Goal: Book appointment/travel/reservation

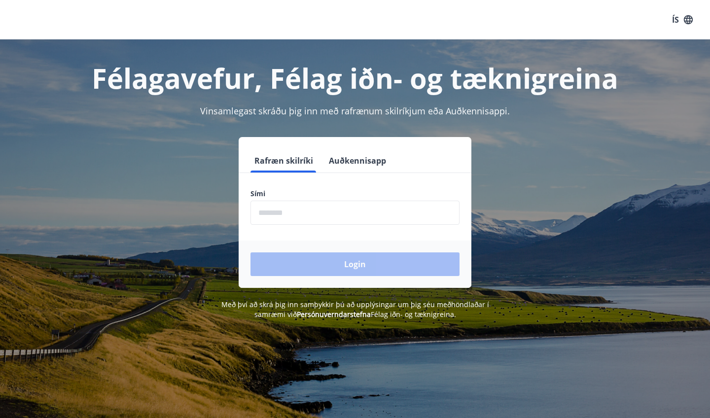
click at [335, 209] on input "phone" at bounding box center [355, 213] width 209 height 24
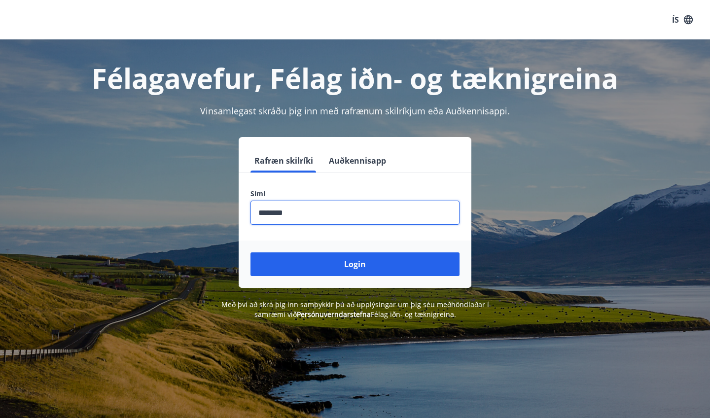
type input "********"
click at [355, 264] on button "Login" at bounding box center [355, 264] width 209 height 24
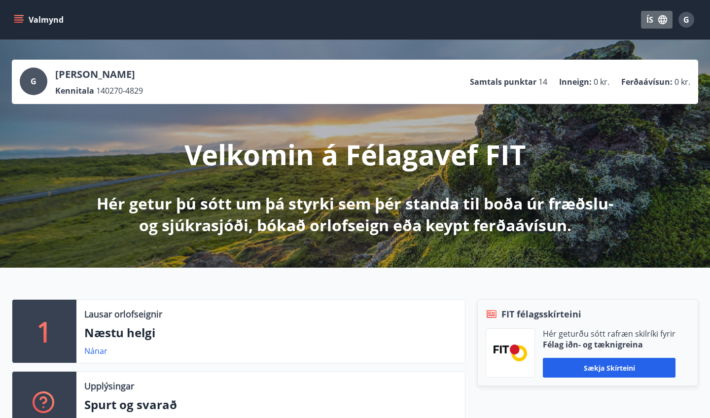
click at [660, 21] on icon "button" at bounding box center [662, 19] width 9 height 9
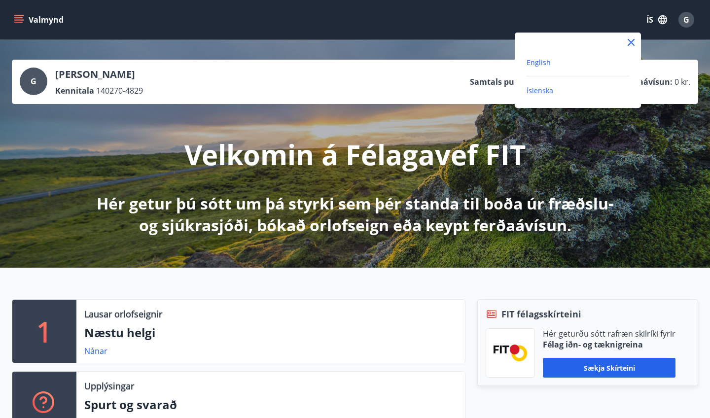
click at [543, 58] on span "English" at bounding box center [539, 62] width 24 height 9
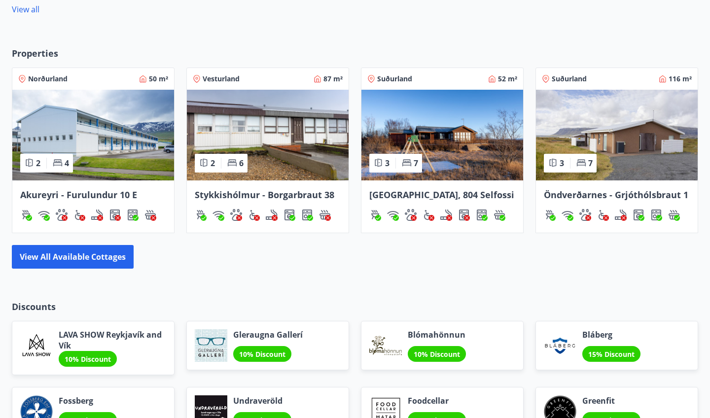
scroll to position [645, 0]
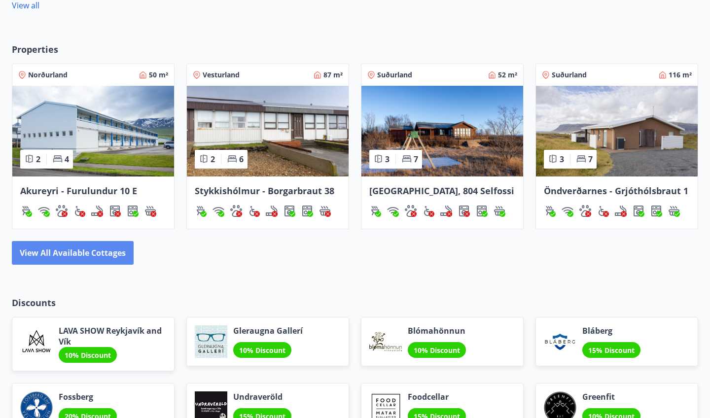
click at [118, 245] on button "View all available cottages" at bounding box center [73, 253] width 122 height 24
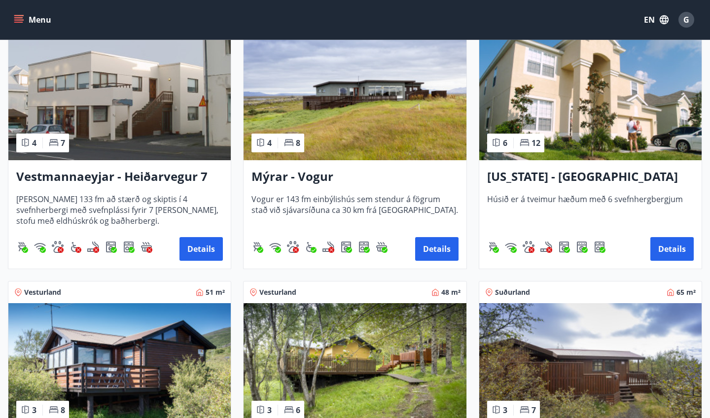
scroll to position [1016, 0]
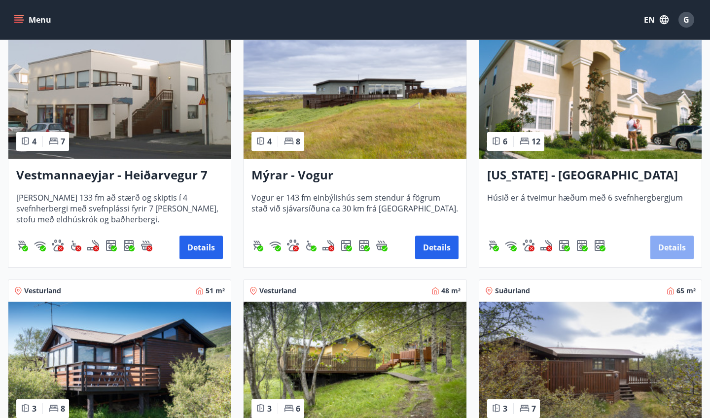
click at [670, 247] on button "Details" at bounding box center [671, 248] width 43 height 24
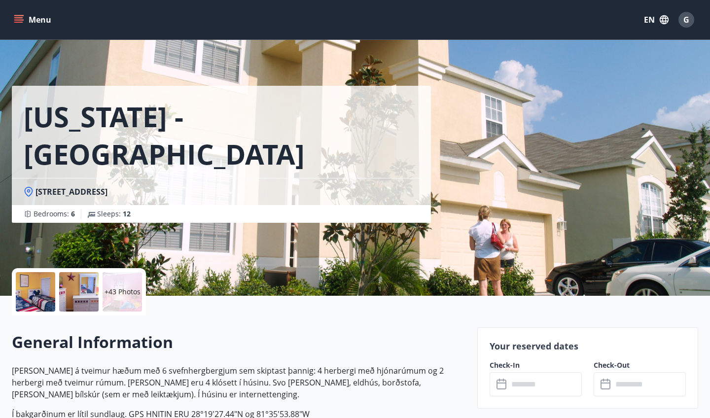
click at [48, 290] on div at bounding box center [35, 291] width 39 height 39
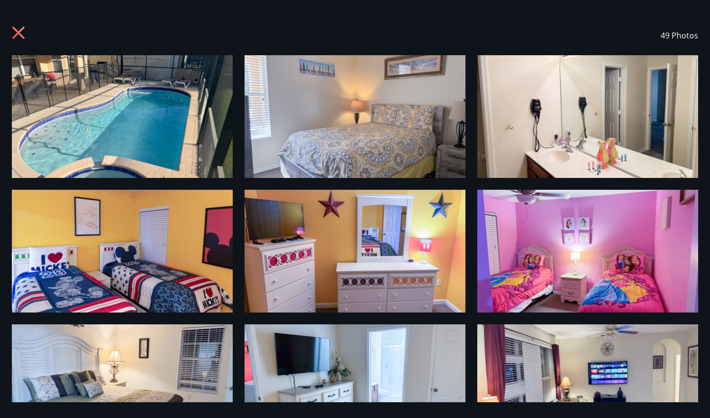
click at [75, 115] on img at bounding box center [122, 116] width 221 height 123
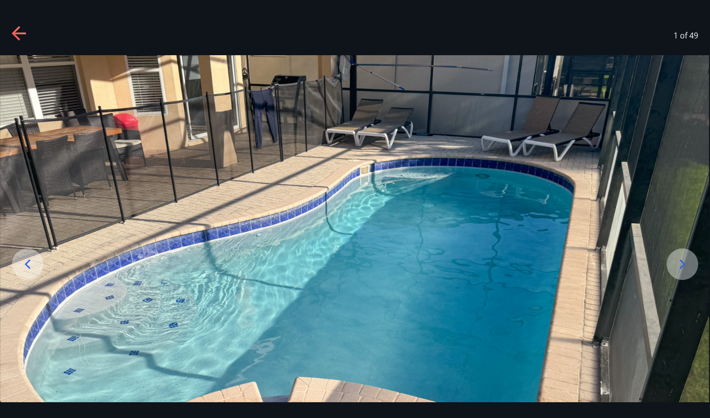
click at [552, 213] on img at bounding box center [354, 252] width 709 height 394
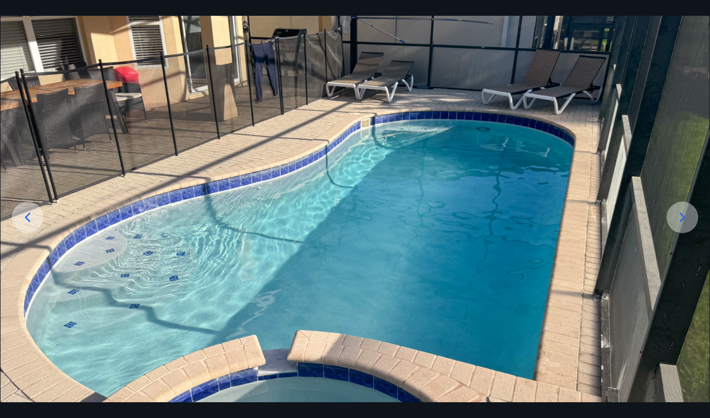
scroll to position [47, 0]
click at [686, 229] on div at bounding box center [683, 218] width 32 height 32
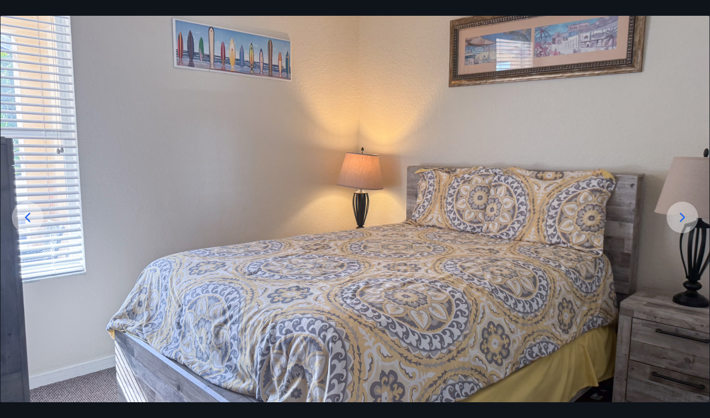
click at [680, 217] on icon at bounding box center [683, 218] width 16 height 16
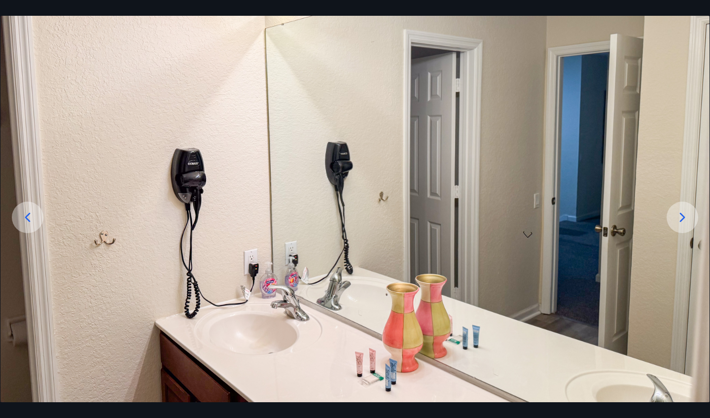
click at [680, 217] on icon at bounding box center [683, 218] width 16 height 16
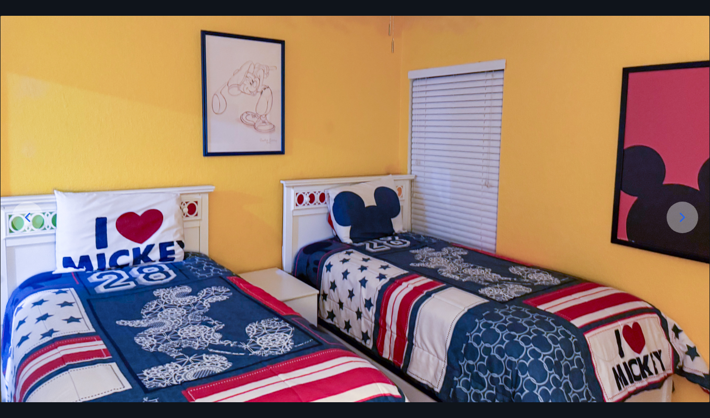
click at [650, 205] on img at bounding box center [354, 205] width 709 height 394
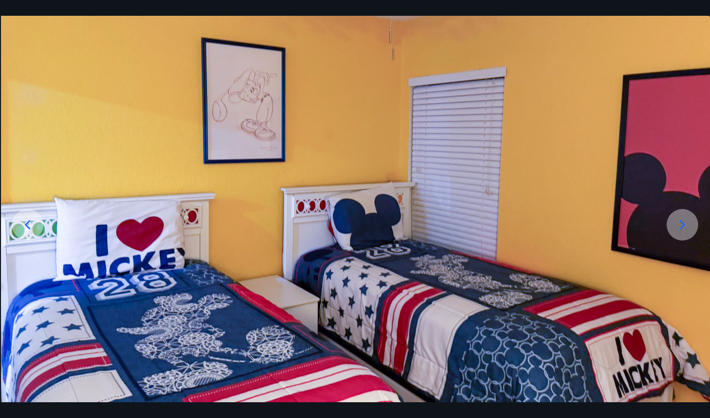
click at [654, 227] on img at bounding box center [355, 213] width 709 height 394
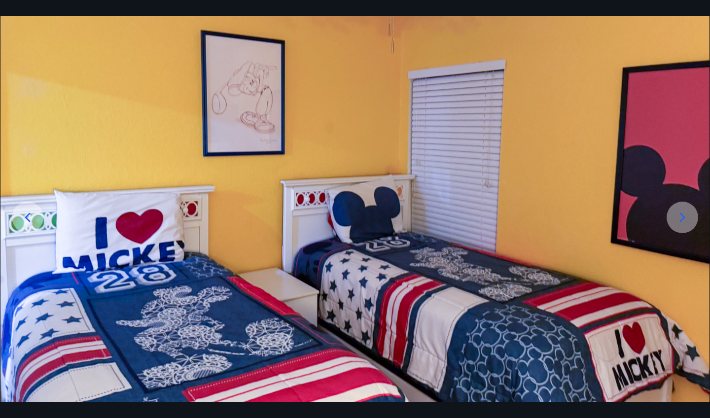
scroll to position [47, 0]
click at [680, 213] on icon at bounding box center [683, 218] width 16 height 16
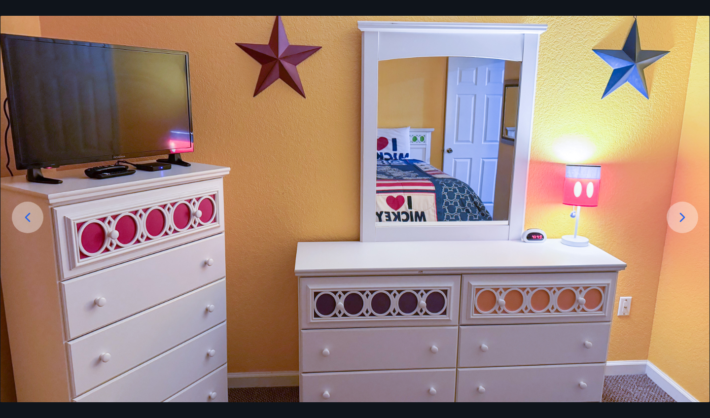
click at [680, 213] on icon at bounding box center [683, 218] width 16 height 16
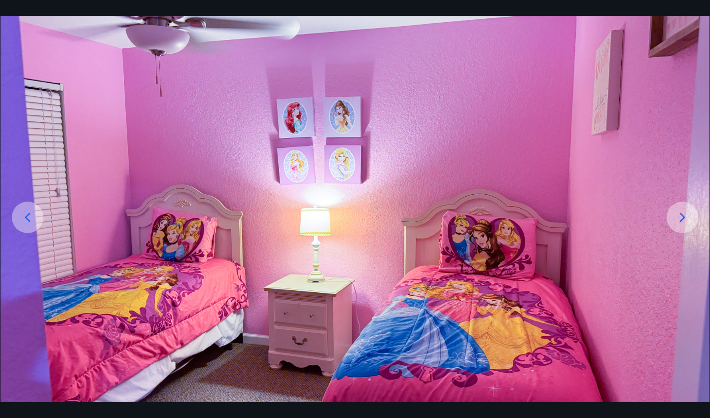
click at [680, 213] on icon at bounding box center [683, 218] width 16 height 16
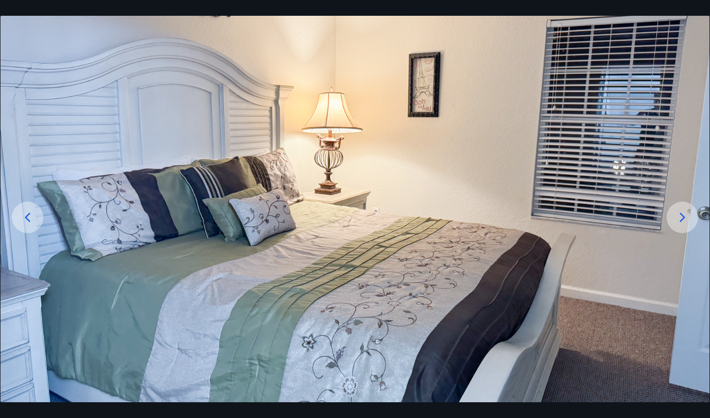
click at [680, 213] on icon at bounding box center [683, 218] width 16 height 16
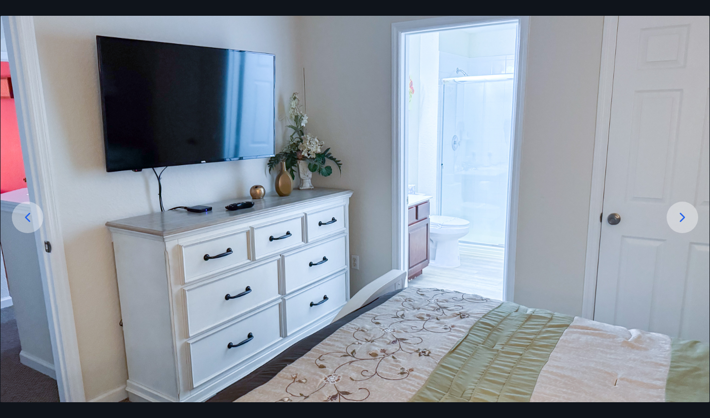
click at [680, 213] on icon at bounding box center [683, 218] width 16 height 16
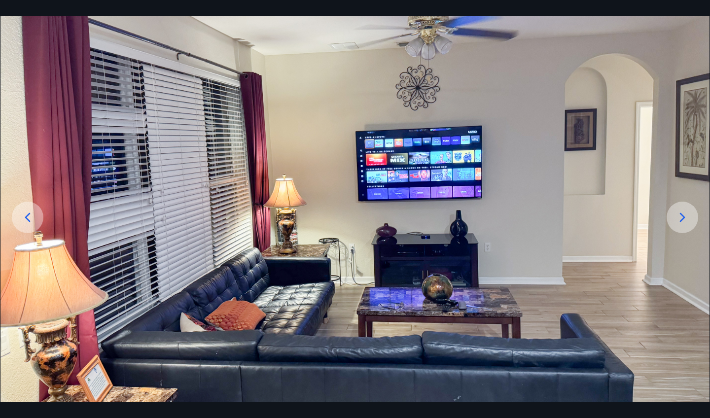
click at [680, 213] on icon at bounding box center [683, 218] width 16 height 16
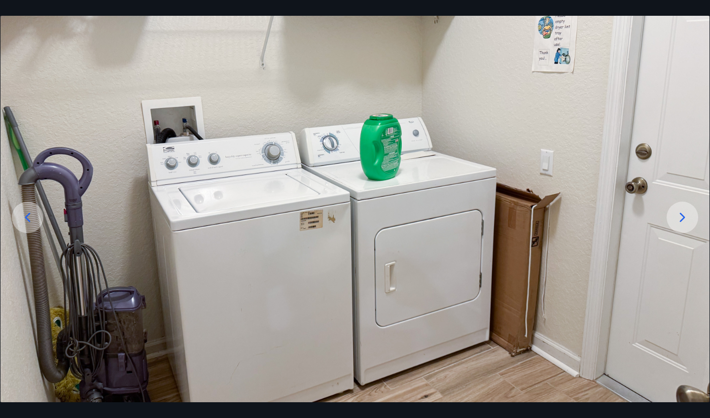
click at [680, 213] on icon at bounding box center [683, 218] width 16 height 16
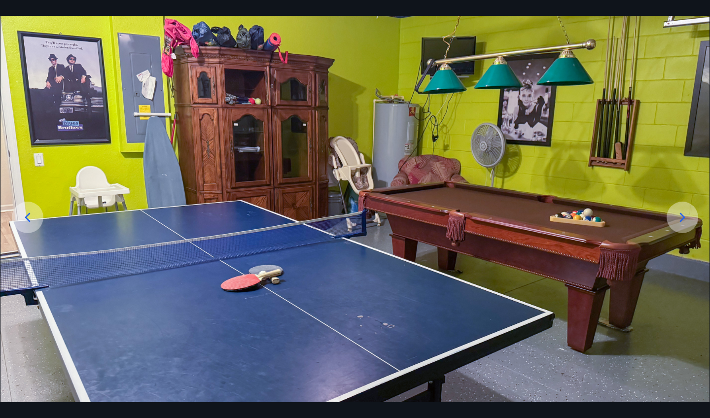
click at [680, 213] on icon at bounding box center [683, 218] width 16 height 16
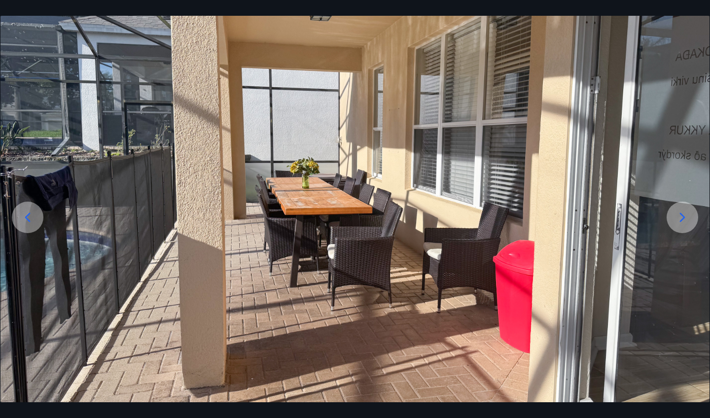
click at [680, 213] on icon at bounding box center [683, 218] width 16 height 16
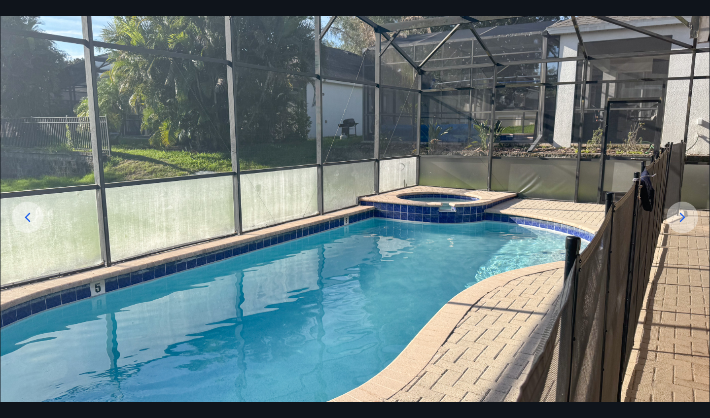
click at [680, 213] on icon at bounding box center [683, 218] width 16 height 16
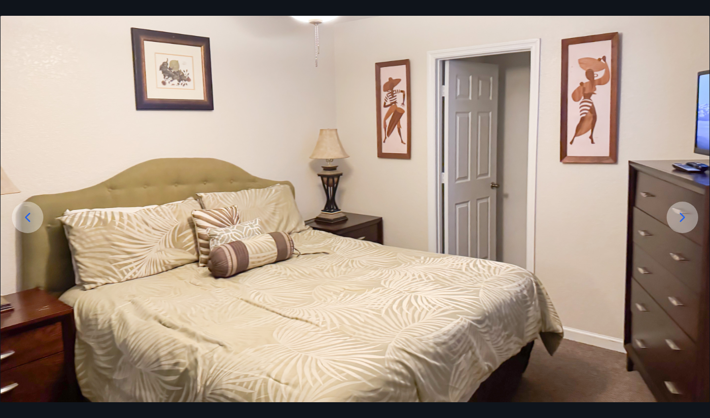
click at [680, 213] on icon at bounding box center [683, 218] width 16 height 16
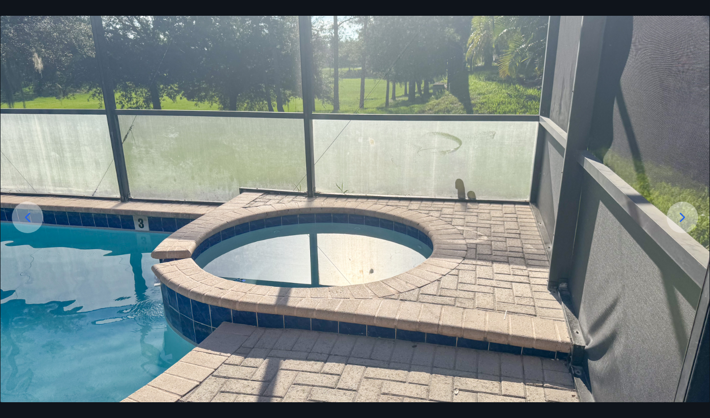
click at [680, 213] on icon at bounding box center [683, 218] width 16 height 16
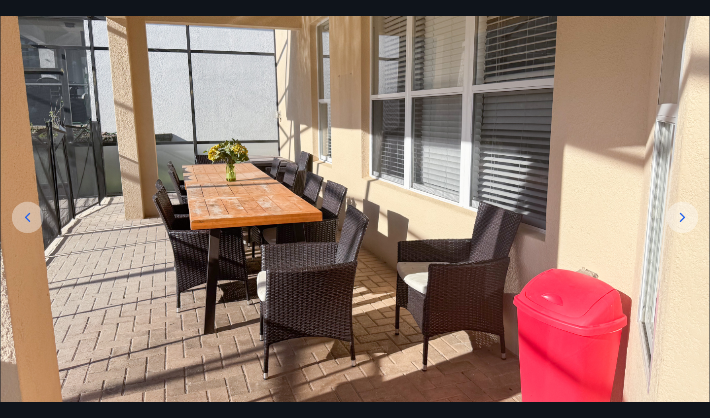
click at [680, 213] on icon at bounding box center [683, 218] width 16 height 16
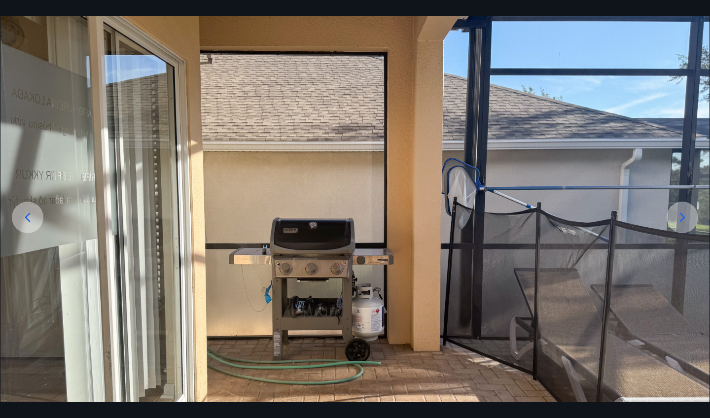
click at [680, 213] on icon at bounding box center [683, 218] width 16 height 16
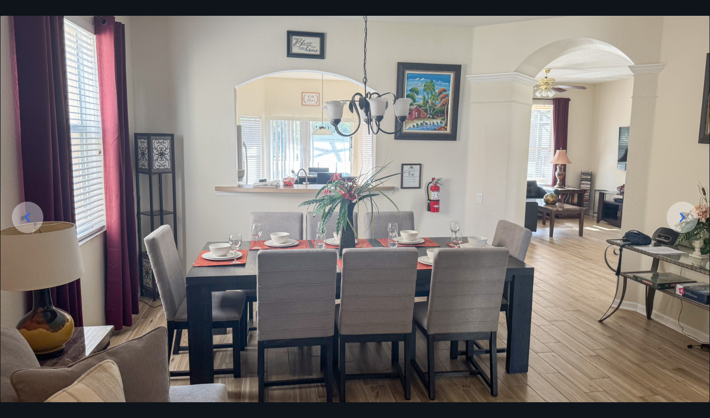
click at [680, 213] on icon at bounding box center [683, 218] width 16 height 16
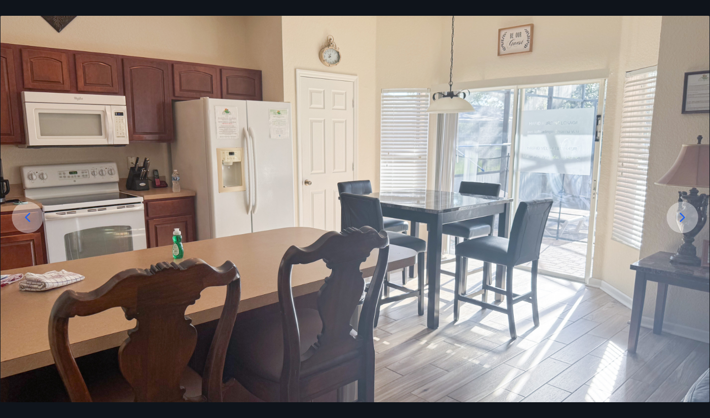
click at [680, 213] on icon at bounding box center [683, 218] width 16 height 16
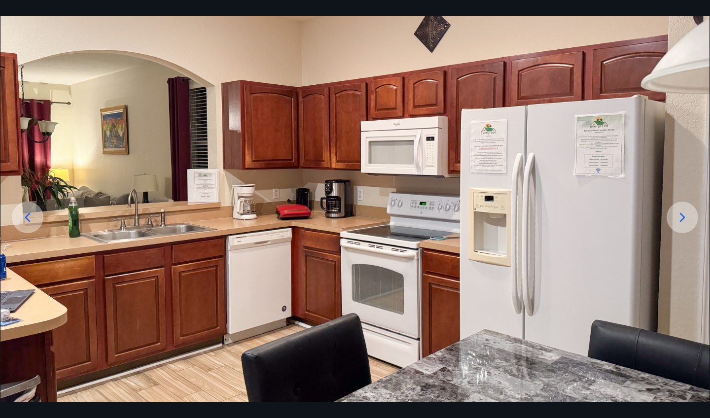
click at [680, 213] on icon at bounding box center [683, 218] width 16 height 16
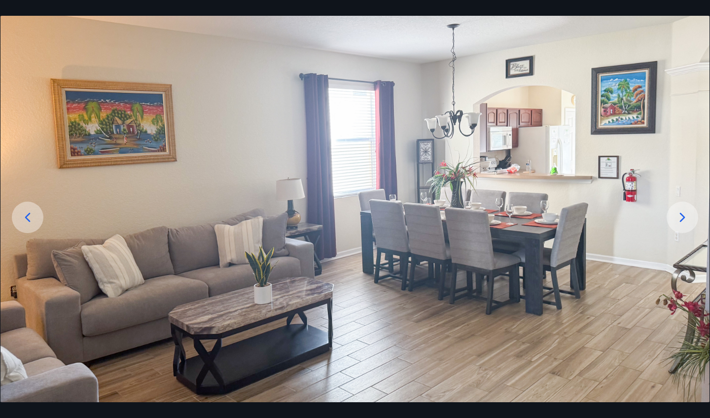
click at [680, 213] on icon at bounding box center [683, 218] width 16 height 16
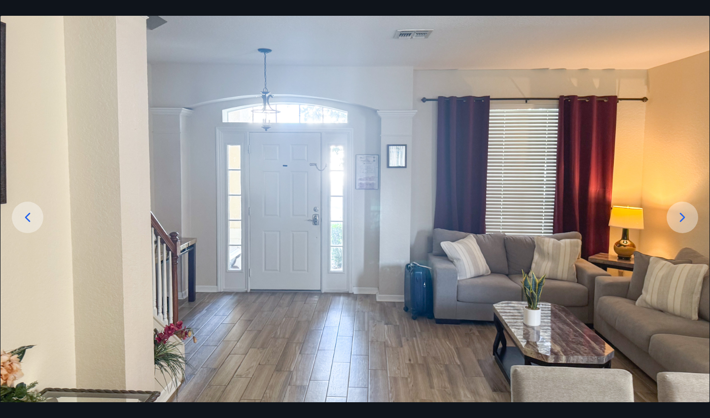
click at [680, 213] on icon at bounding box center [683, 218] width 16 height 16
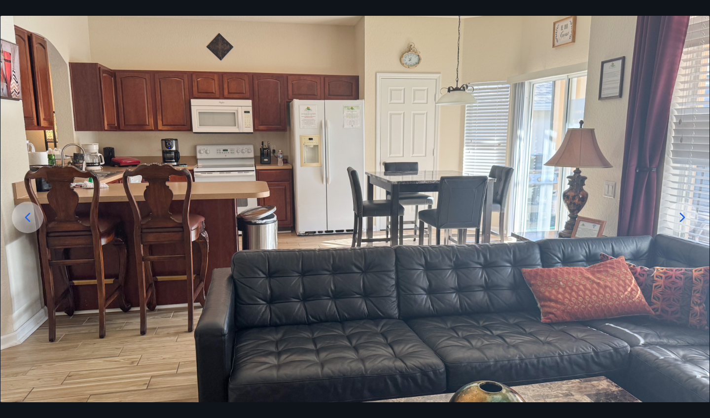
click at [680, 213] on icon at bounding box center [683, 218] width 16 height 16
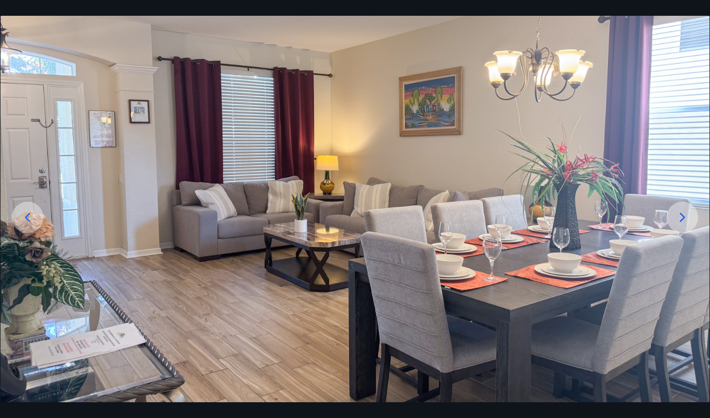
click at [680, 213] on icon at bounding box center [683, 218] width 16 height 16
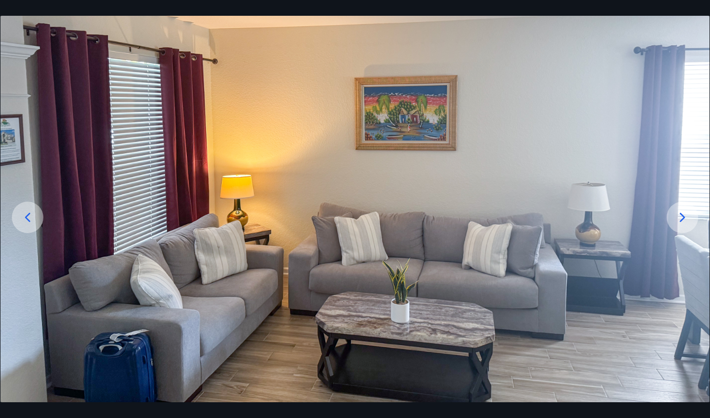
click at [680, 213] on icon at bounding box center [683, 218] width 16 height 16
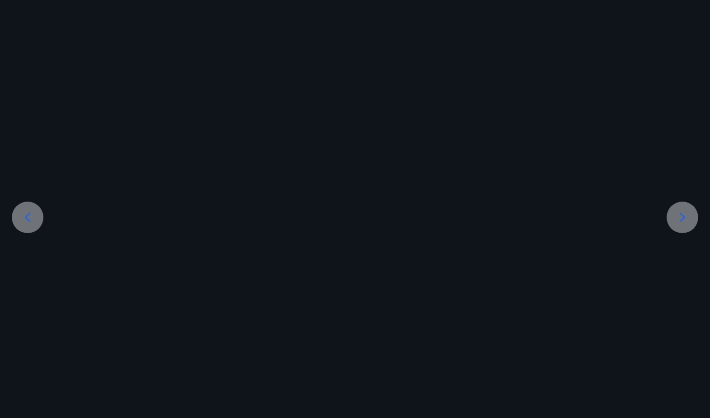
scroll to position [0, 0]
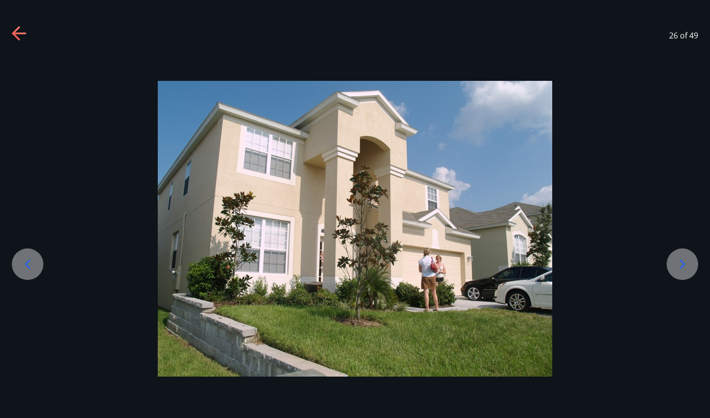
click at [681, 260] on icon at bounding box center [682, 264] width 5 height 9
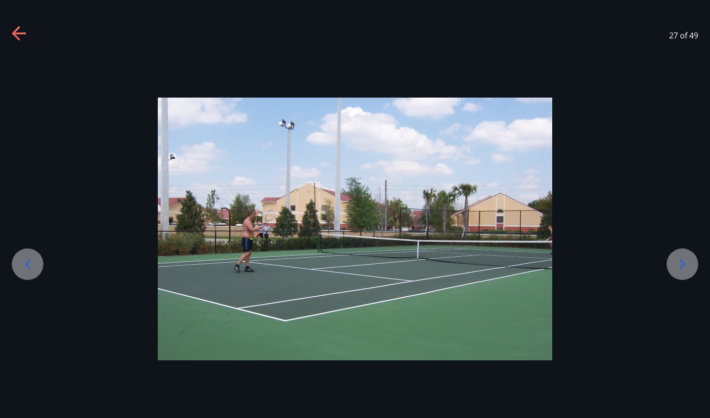
click at [681, 260] on icon at bounding box center [682, 264] width 5 height 9
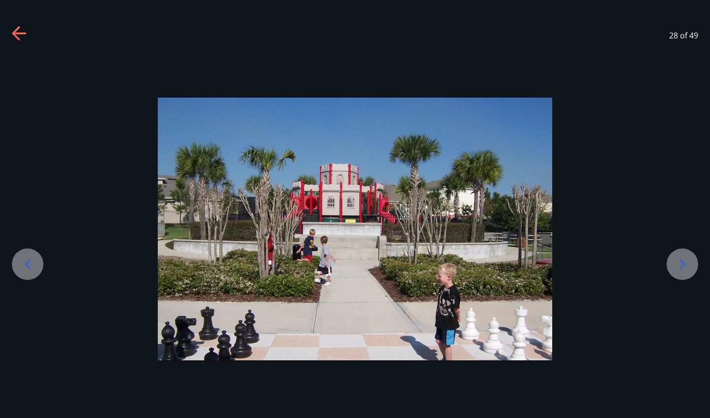
click at [681, 261] on icon at bounding box center [683, 264] width 16 height 16
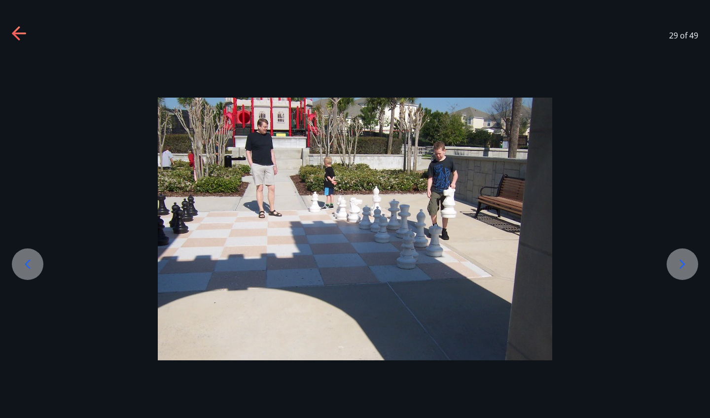
click at [681, 261] on icon at bounding box center [683, 264] width 16 height 16
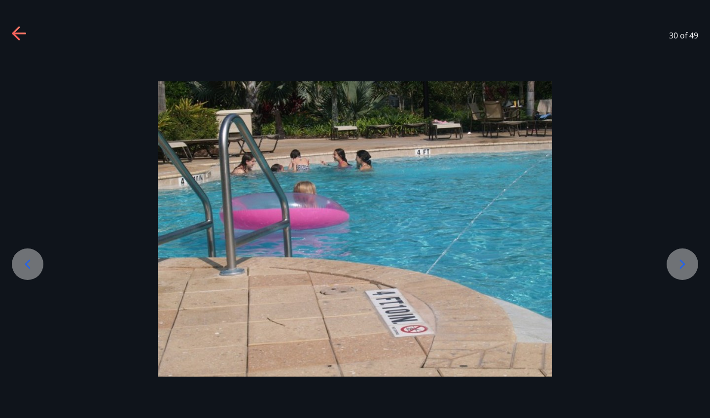
click at [686, 266] on icon at bounding box center [683, 264] width 16 height 16
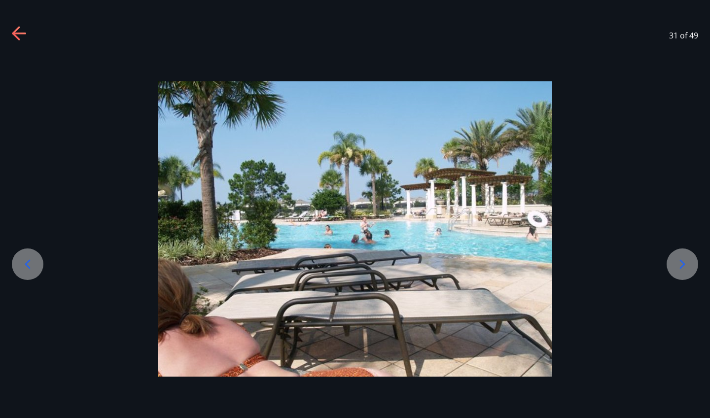
click at [686, 266] on icon at bounding box center [683, 264] width 16 height 16
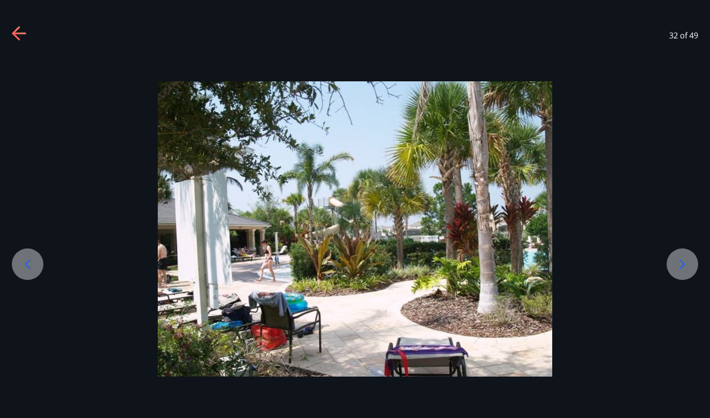
click at [686, 266] on icon at bounding box center [683, 264] width 16 height 16
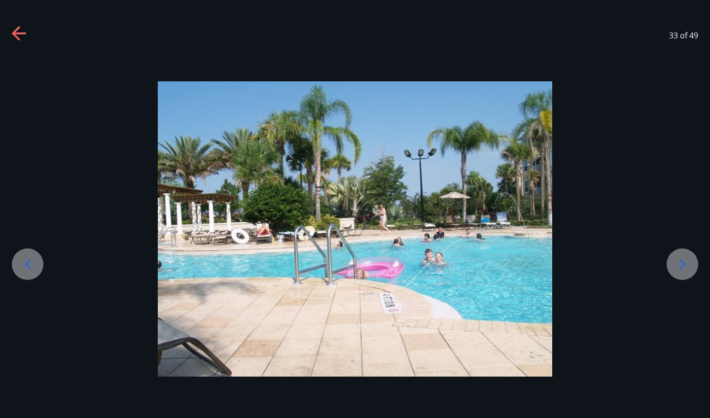
click at [686, 266] on icon at bounding box center [683, 264] width 16 height 16
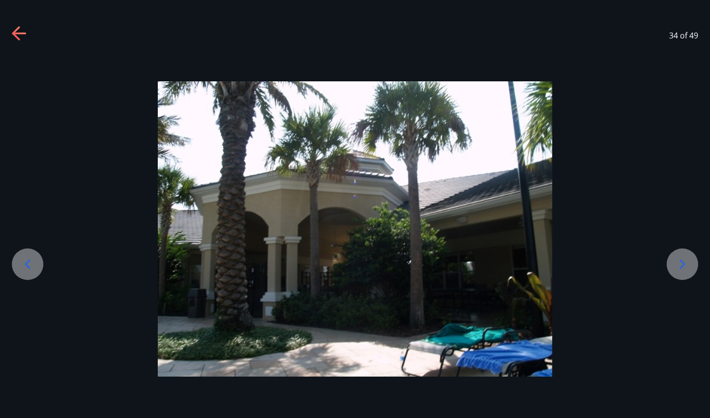
click at [686, 266] on icon at bounding box center [683, 264] width 16 height 16
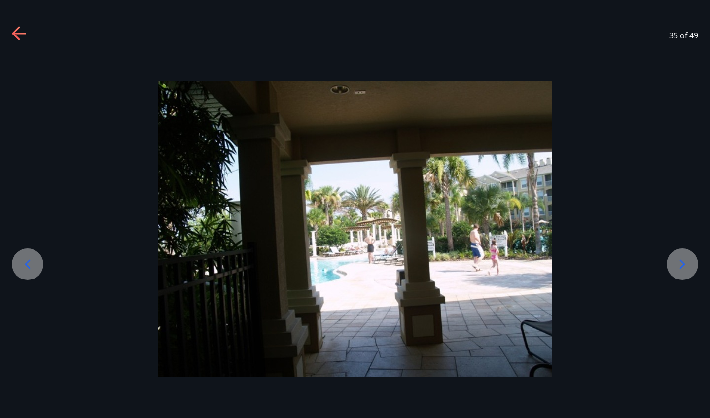
click at [686, 266] on icon at bounding box center [683, 264] width 16 height 16
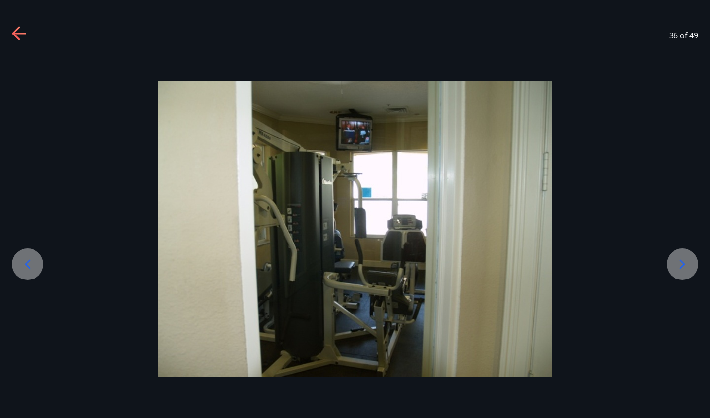
click at [686, 266] on icon at bounding box center [683, 264] width 16 height 16
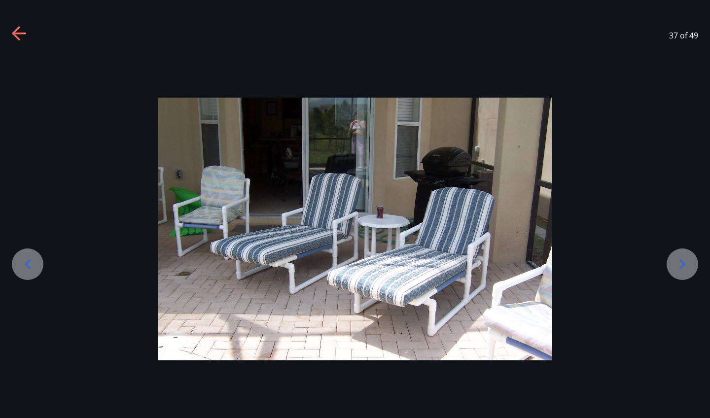
click at [686, 266] on icon at bounding box center [683, 264] width 16 height 16
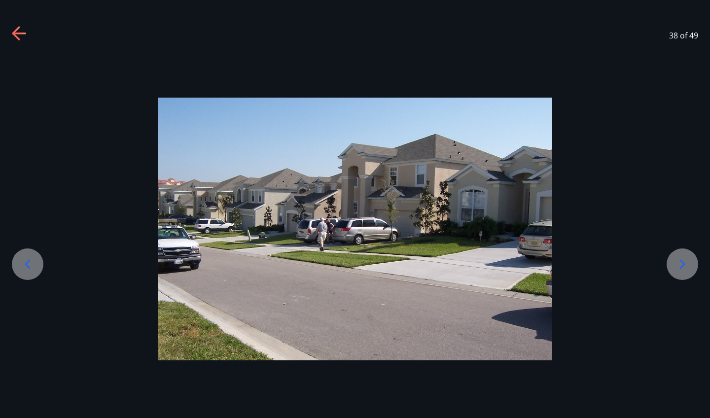
click at [686, 266] on icon at bounding box center [683, 264] width 16 height 16
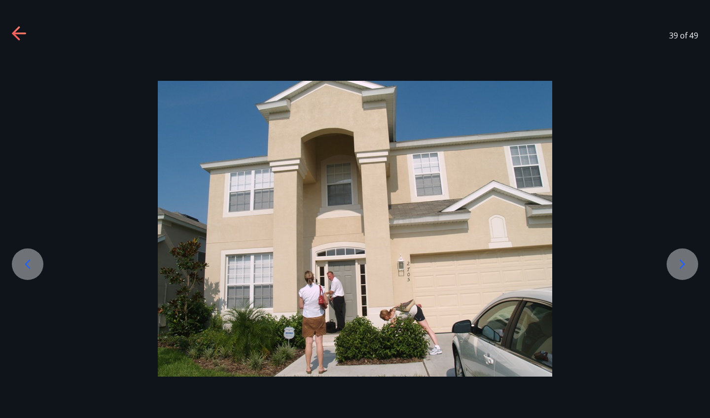
click at [33, 274] on div at bounding box center [28, 265] width 32 height 32
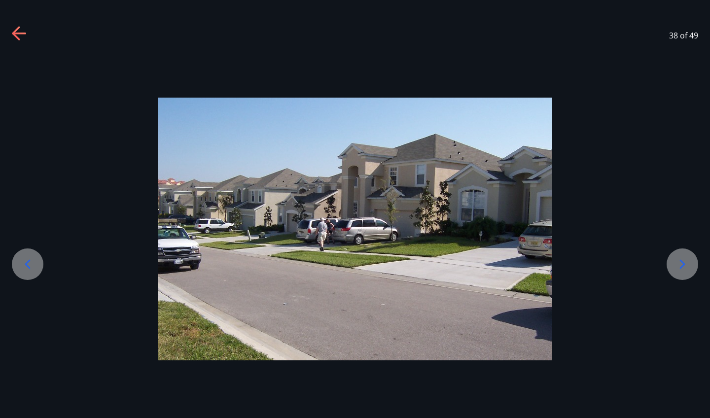
click at [683, 273] on div at bounding box center [683, 265] width 32 height 32
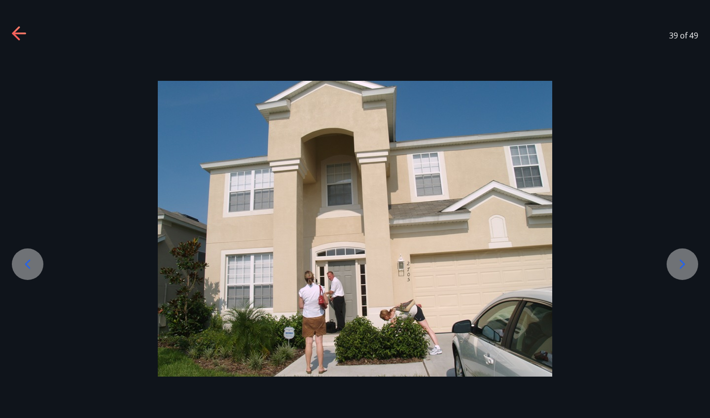
click at [683, 273] on div at bounding box center [683, 265] width 32 height 32
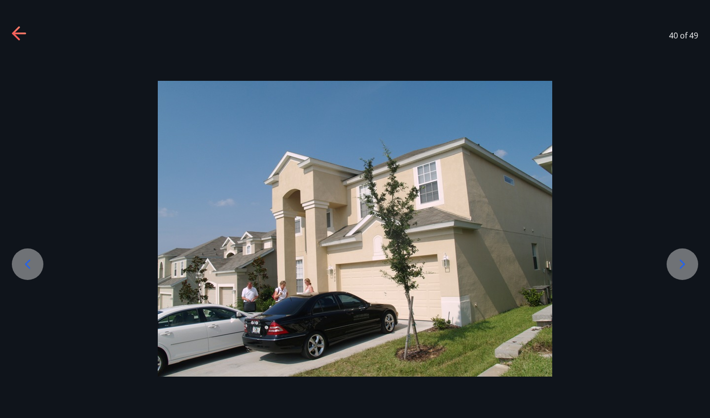
click at [683, 273] on div at bounding box center [683, 265] width 32 height 32
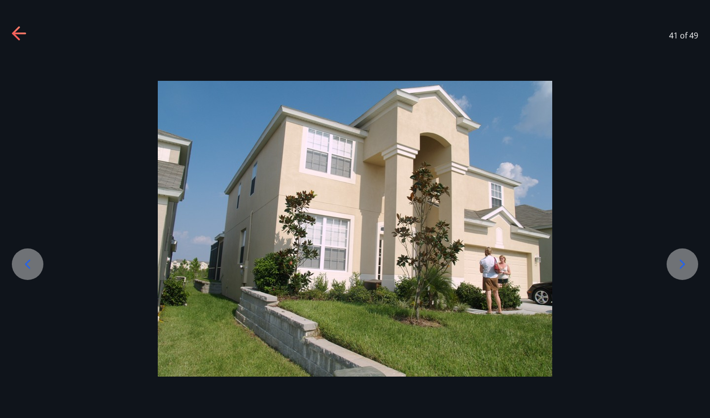
click at [683, 273] on div at bounding box center [683, 265] width 32 height 32
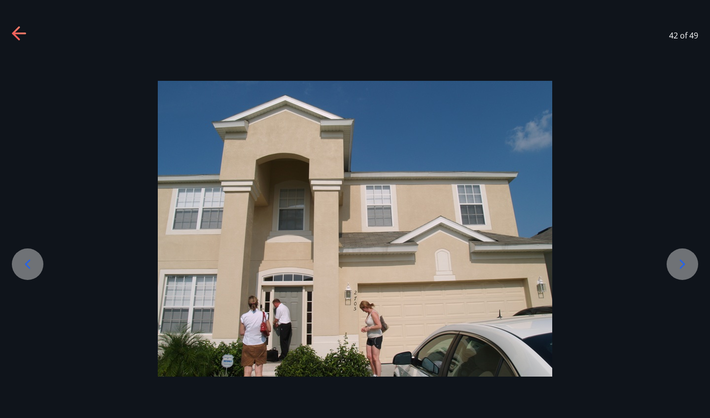
click at [683, 273] on div at bounding box center [683, 265] width 32 height 32
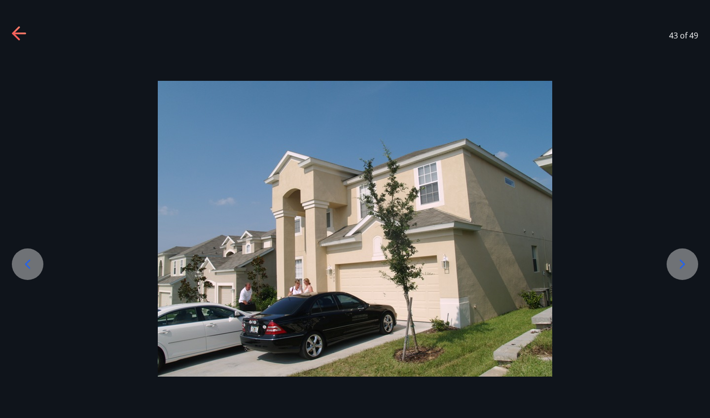
click at [683, 273] on div at bounding box center [683, 265] width 32 height 32
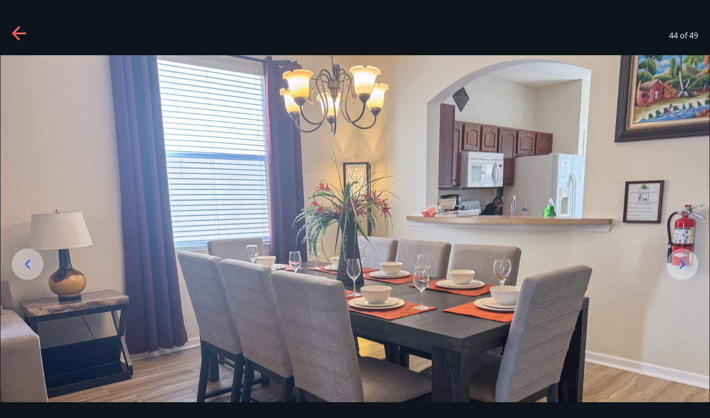
click at [683, 273] on div at bounding box center [683, 265] width 32 height 32
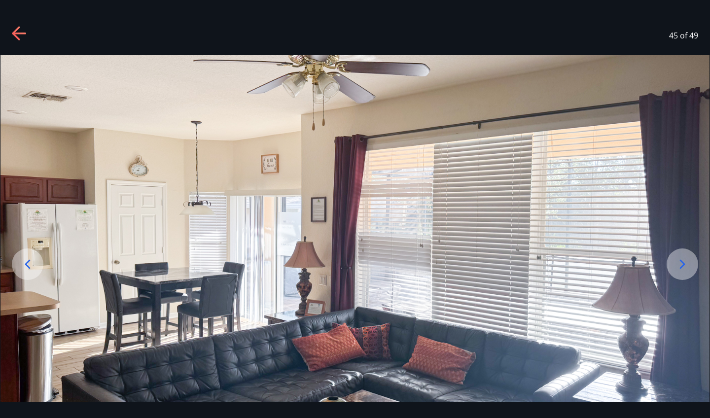
click at [683, 273] on div at bounding box center [683, 265] width 32 height 32
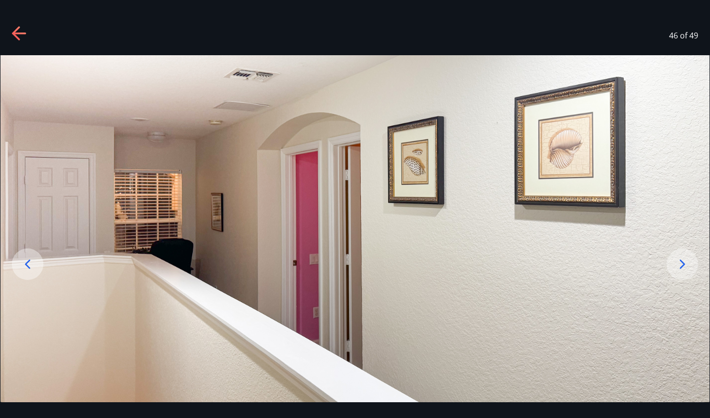
click at [683, 273] on div at bounding box center [683, 265] width 32 height 32
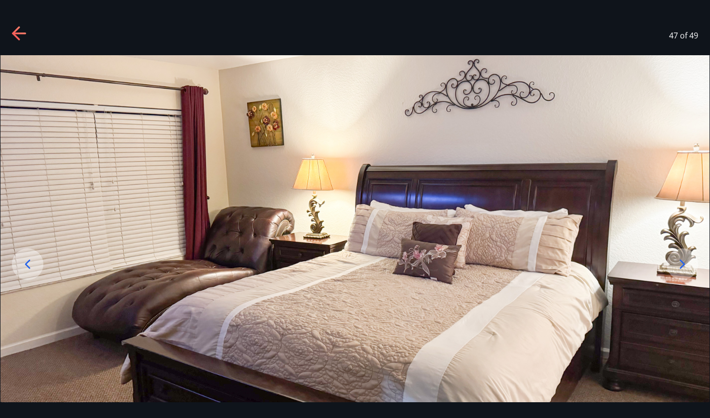
click at [683, 273] on div at bounding box center [683, 265] width 32 height 32
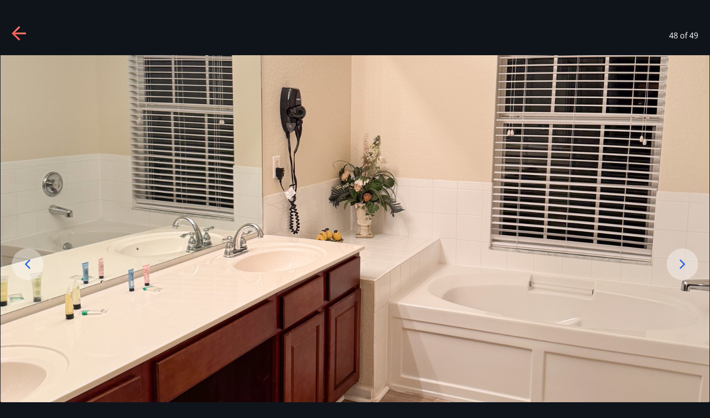
click at [683, 273] on div at bounding box center [683, 265] width 32 height 32
